Goal: Task Accomplishment & Management: Manage account settings

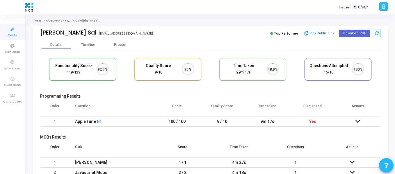
scroll to position [12, 15]
click at [10, 101] on span "Candidates" at bounding box center [12, 101] width 19 height 5
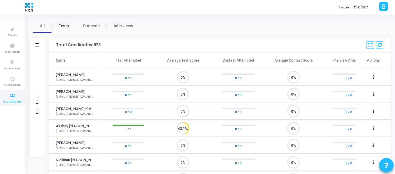
click at [66, 26] on span "Tests" at bounding box center [64, 26] width 10 height 6
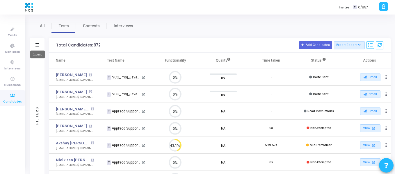
click at [37, 47] on mat-tooltip-component "Expand" at bounding box center [37, 55] width 23 height 16
click at [36, 42] on div "Filters" at bounding box center [37, 45] width 15 height 15
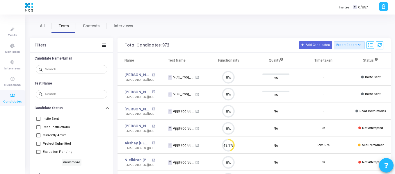
click at [69, 26] on link "Tests" at bounding box center [64, 26] width 24 height 14
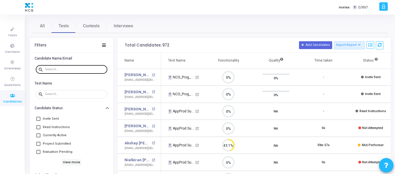
click at [65, 70] on input "text" at bounding box center [75, 69] width 60 height 3
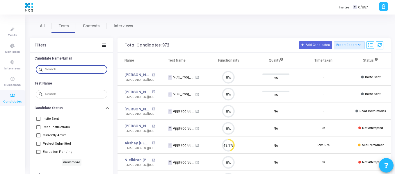
paste input "[PERSON_NAME]"
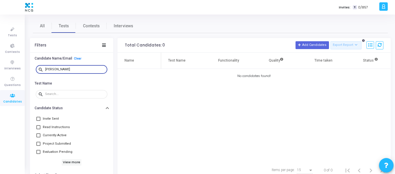
drag, startPoint x: 83, startPoint y: 69, endPoint x: 42, endPoint y: 68, distance: 40.7
click at [42, 68] on div "search [PERSON_NAME]" at bounding box center [72, 69] width 72 height 9
paste input "[EMAIL_ADDRESS][DOMAIN_NAME]"
drag, startPoint x: 91, startPoint y: 70, endPoint x: 34, endPoint y: 71, distance: 57.0
click at [34, 71] on div "search [EMAIL_ADDRESS][DOMAIN_NAME]" at bounding box center [71, 69] width 83 height 13
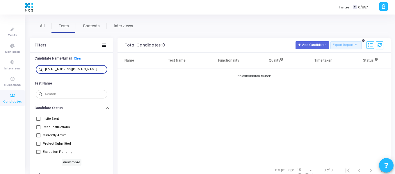
paste input "sagar.paturi96"
drag, startPoint x: 87, startPoint y: 70, endPoint x: 41, endPoint y: 70, distance: 46.2
click at [41, 70] on div "search [EMAIL_ADDRESS][DOMAIN_NAME]" at bounding box center [72, 69] width 72 height 9
paste input "arun223162"
type input "[EMAIL_ADDRESS][DOMAIN_NAME]"
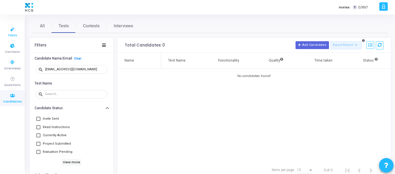
click at [15, 33] on span "Tests" at bounding box center [12, 35] width 9 height 5
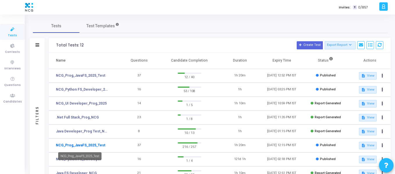
click at [99, 145] on link "NCG_Prog_JavaFS_2025_Test" at bounding box center [80, 145] width 49 height 5
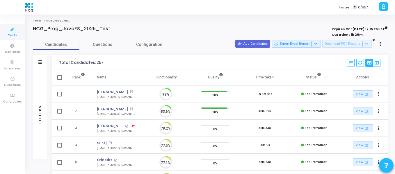
scroll to position [12, 15]
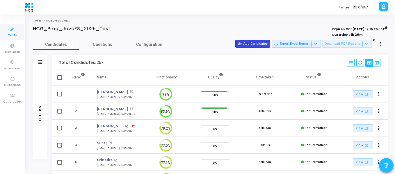
click at [250, 42] on button "person_add_alt Add Candidates" at bounding box center [252, 44] width 35 height 8
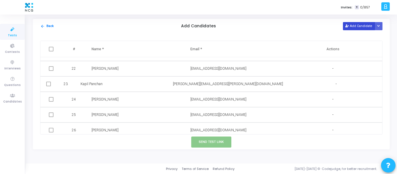
click at [359, 22] on button "Add Candidate" at bounding box center [359, 26] width 32 height 8
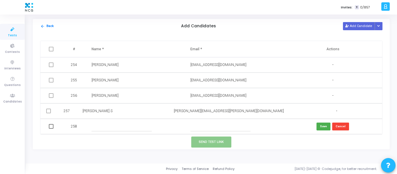
click at [209, 129] on input "text" at bounding box center [220, 127] width 60 height 10
paste input "[EMAIL_ADDRESS][DOMAIN_NAME]"
type input "[EMAIL_ADDRESS][DOMAIN_NAME]"
click at [101, 126] on input "text" at bounding box center [122, 127] width 60 height 10
paste input "[PERSON_NAME]"
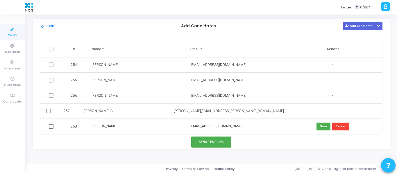
type input "[PERSON_NAME]"
click at [51, 127] on span at bounding box center [51, 126] width 5 height 5
click at [51, 129] on input "checkbox" at bounding box center [51, 129] width 0 height 0
checkbox input "true"
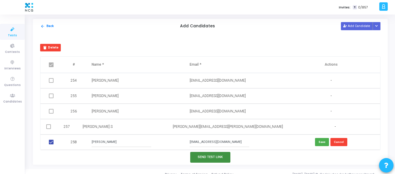
click at [219, 157] on button "Send Test Link" at bounding box center [210, 157] width 40 height 11
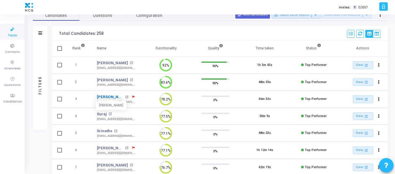
click at [114, 97] on link "[PERSON_NAME]" at bounding box center [110, 97] width 27 height 6
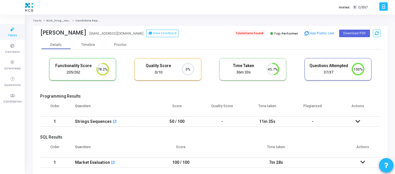
click at [261, 34] on span "1 violations found" at bounding box center [249, 33] width 32 height 6
